Goal: Transaction & Acquisition: Purchase product/service

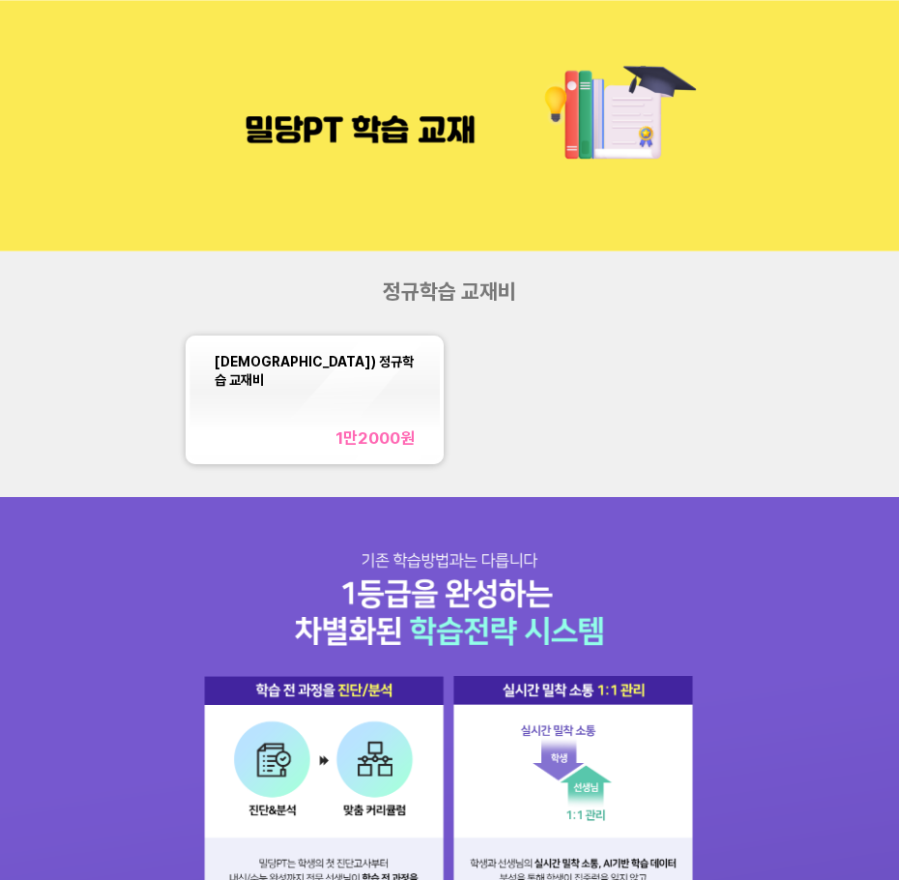
click at [256, 361] on span "[DEMOGRAPHIC_DATA]) 정규학습 교재비" at bounding box center [314, 371] width 199 height 34
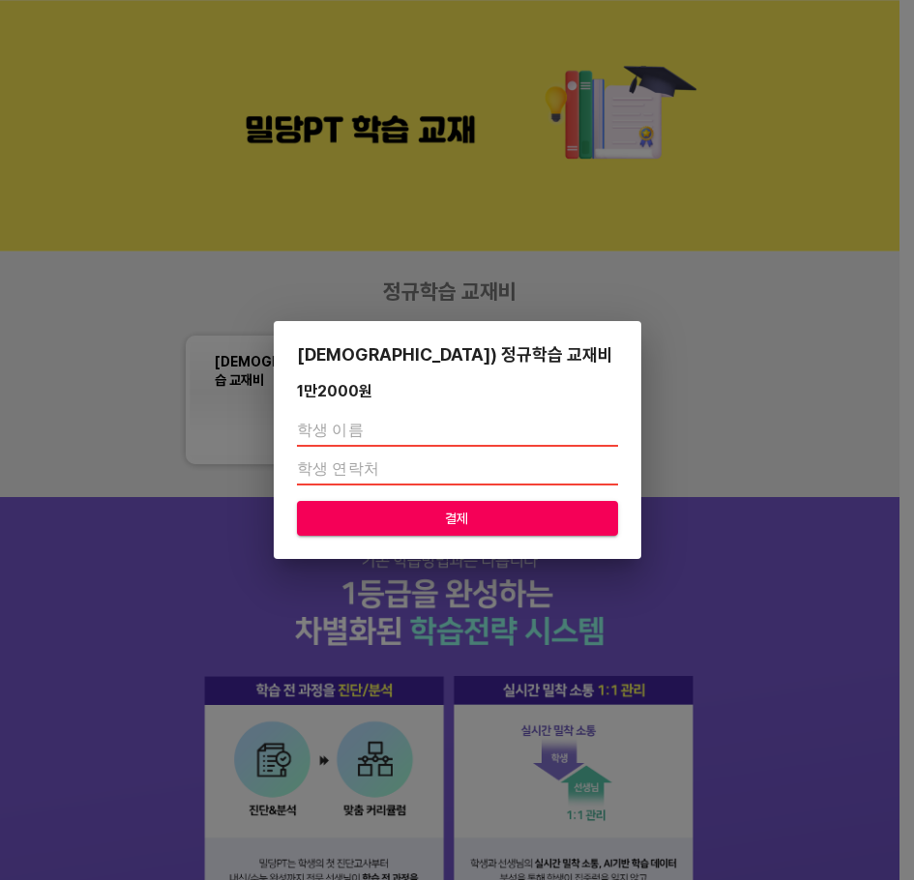
click at [381, 188] on div "교재) 정규학습 교재비 1만2000 원 결제" at bounding box center [457, 440] width 914 height 880
